Goal: Information Seeking & Learning: Learn about a topic

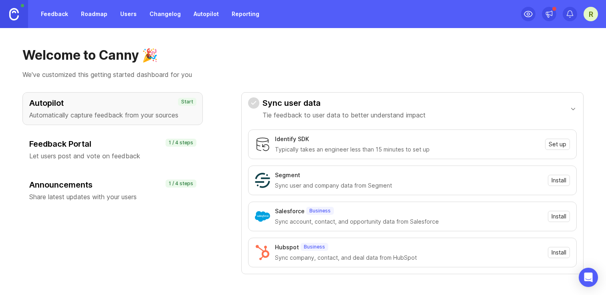
click at [590, 13] on div "R" at bounding box center [591, 14] width 14 height 14
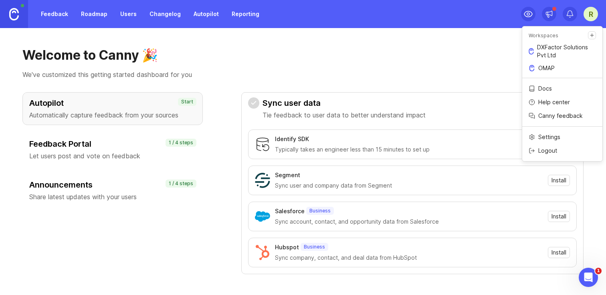
click at [548, 72] on link "OMAP" at bounding box center [562, 68] width 80 height 13
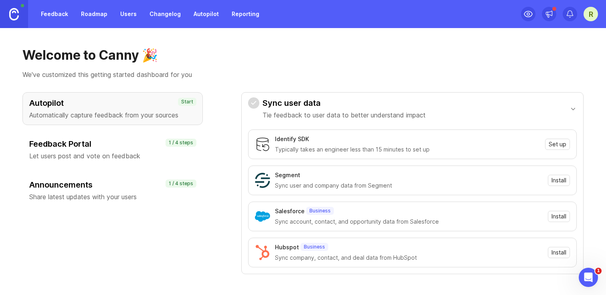
click at [591, 15] on div "R" at bounding box center [591, 14] width 14 height 14
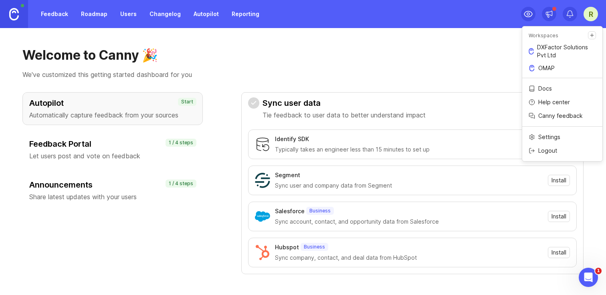
click at [221, 141] on div "Autopilot Automatically capture feedback from your sources Start Feedback Porta…" at bounding box center [302, 258] width 561 height 333
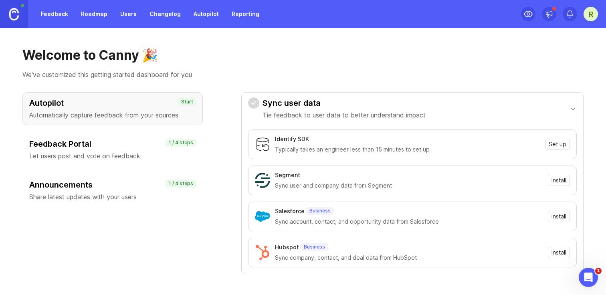
click at [168, 16] on link "Changelog" at bounding box center [165, 14] width 41 height 14
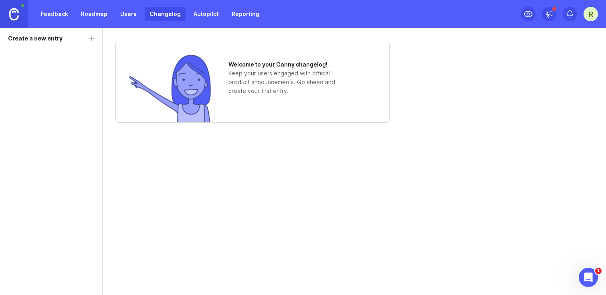
click at [336, 228] on div "Welcome to your Canny changelog! Keep your users engaged with official product …" at bounding box center [355, 161] width 504 height 267
click at [263, 198] on div "Welcome to your Canny changelog! Keep your users engaged with official product …" at bounding box center [355, 161] width 504 height 267
